Goal: Information Seeking & Learning: Learn about a topic

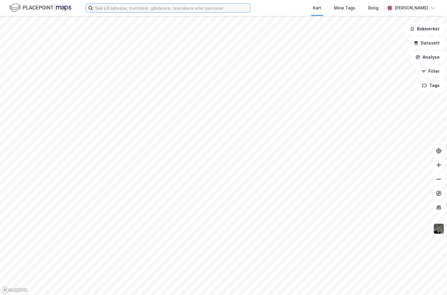
click at [138, 7] on input at bounding box center [171, 8] width 157 height 9
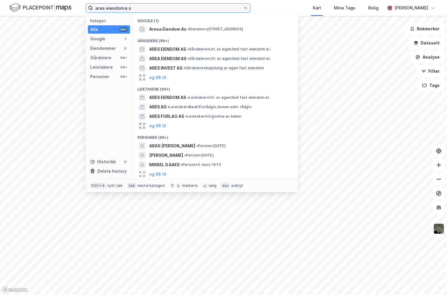
click at [129, 8] on input "ares eiendoma s" at bounding box center [168, 8] width 150 height 9
click at [128, 8] on input "ares eiendoma s" at bounding box center [168, 8] width 150 height 9
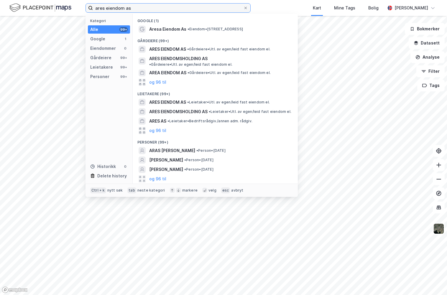
type input "ares eiendom as"
click at [174, 50] on span "ARES EIENDOM AS" at bounding box center [167, 49] width 37 height 7
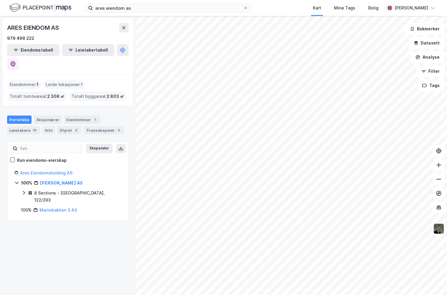
click at [25, 190] on icon at bounding box center [24, 192] width 5 height 5
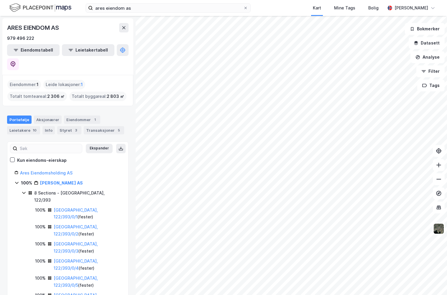
click at [61, 207] on link "[GEOGRAPHIC_DATA], 122/393/0/1" at bounding box center [76, 213] width 44 height 12
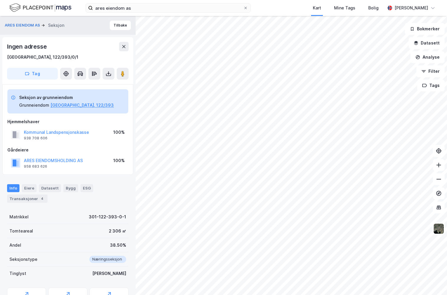
click at [70, 157] on div "ARES EIENDOMSHOLDING AS" at bounding box center [53, 160] width 59 height 7
click at [0, 0] on button "ARES EIENDOMSHOLDING AS" at bounding box center [0, 0] width 0 height 0
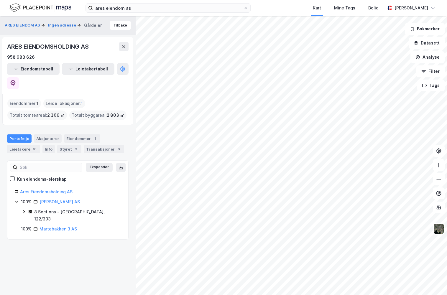
click at [51, 208] on div "8 Sections - [GEOGRAPHIC_DATA], 122/393" at bounding box center [77, 215] width 87 height 14
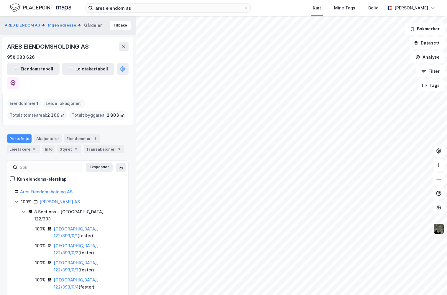
click at [92, 145] on div "Transaksjoner 6" at bounding box center [104, 149] width 40 height 8
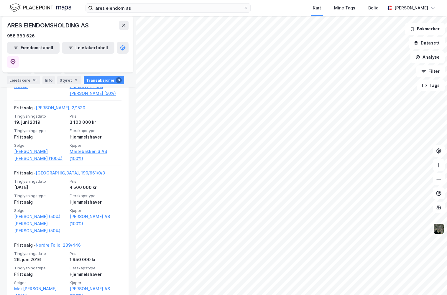
scroll to position [365, 0]
click at [58, 170] on link "[GEOGRAPHIC_DATA], 190/661/0/3" at bounding box center [70, 172] width 69 height 5
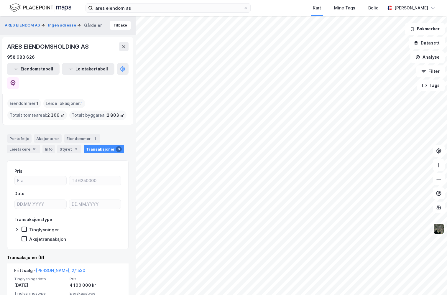
click at [9, 134] on div "Portefølje" at bounding box center [19, 138] width 24 height 8
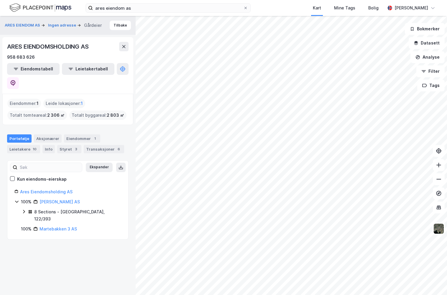
click at [50, 208] on div "8 Sections - [GEOGRAPHIC_DATA], 122/393" at bounding box center [77, 215] width 87 height 14
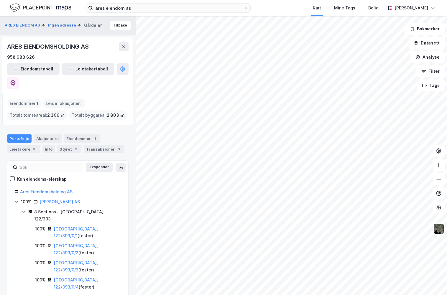
click at [62, 226] on link "[GEOGRAPHIC_DATA], 122/393/0/1" at bounding box center [76, 232] width 44 height 12
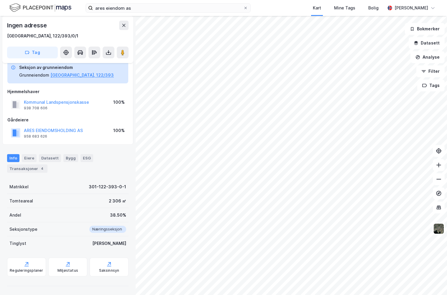
click at [28, 165] on div "Transaksjoner 4" at bounding box center [27, 168] width 40 height 8
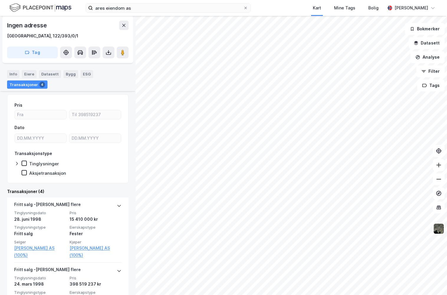
scroll to position [177, 0]
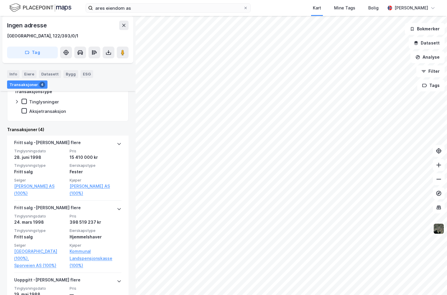
click at [95, 158] on div "15 410 000 kr" at bounding box center [96, 157] width 52 height 7
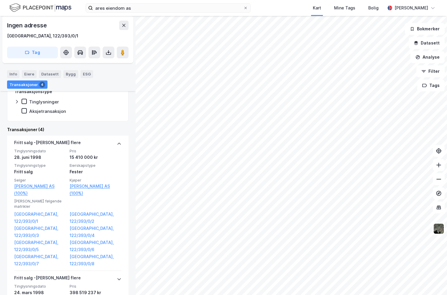
click at [95, 158] on div "15 410 000 kr" at bounding box center [96, 157] width 52 height 7
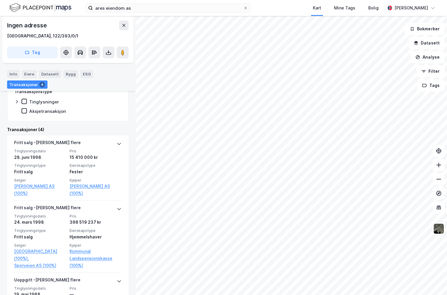
click at [95, 158] on div "15 410 000 kr" at bounding box center [96, 157] width 52 height 7
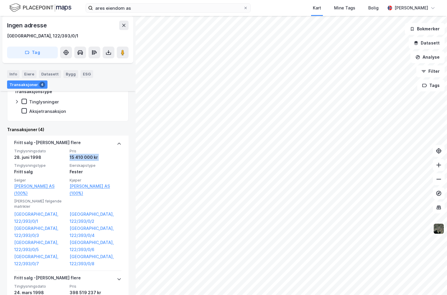
click at [95, 158] on div "15 410 000 kr" at bounding box center [96, 157] width 52 height 7
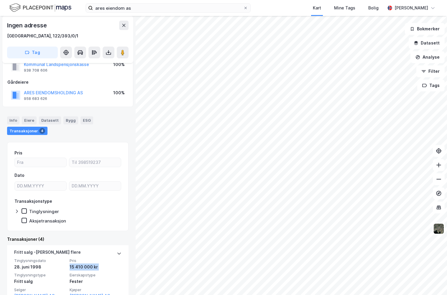
scroll to position [60, 0]
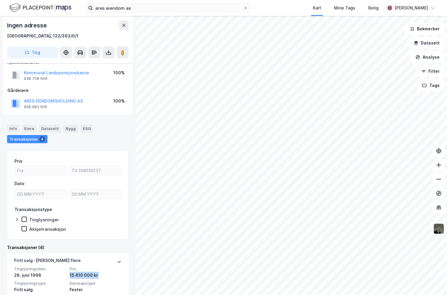
click at [33, 7] on img at bounding box center [40, 8] width 62 height 10
